Goal: Information Seeking & Learning: Compare options

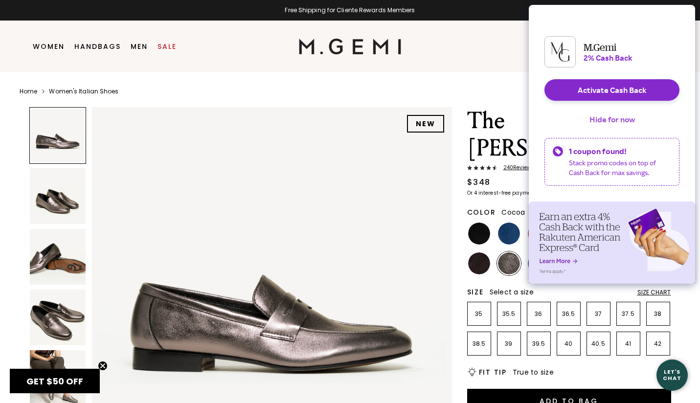
click at [620, 130] on button "Hide for now" at bounding box center [612, 120] width 61 height 22
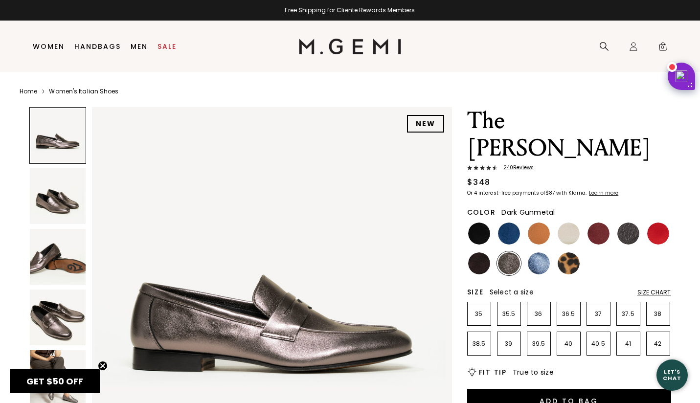
click at [625, 223] on img at bounding box center [628, 234] width 22 height 22
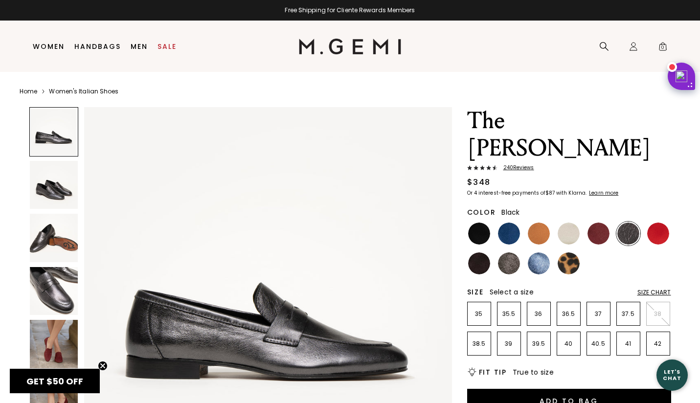
click at [474, 223] on img at bounding box center [479, 234] width 22 height 22
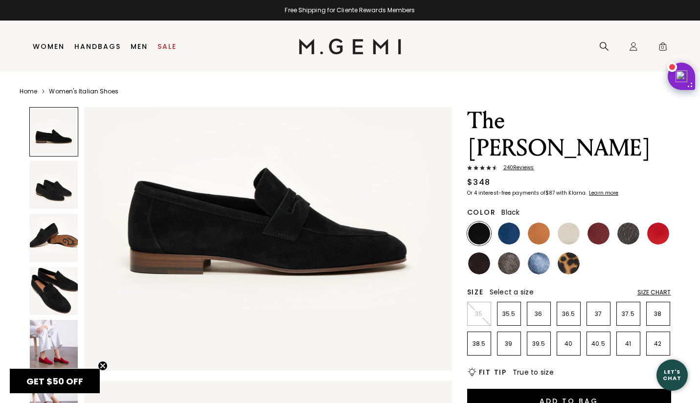
scroll to position [111, 0]
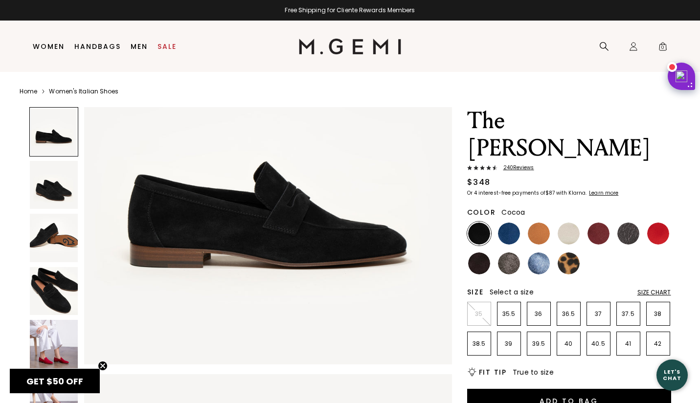
click at [483, 252] on img at bounding box center [479, 263] width 22 height 22
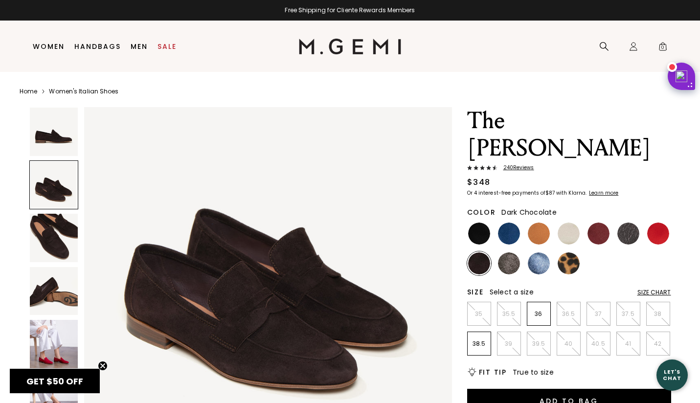
scroll to position [417, 0]
